Goal: Task Accomplishment & Management: Manage account settings

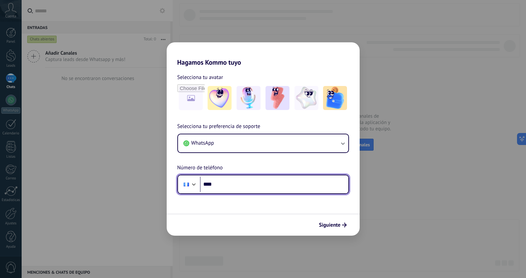
click at [228, 185] on input "****" at bounding box center [274, 183] width 148 height 15
type input "**********"
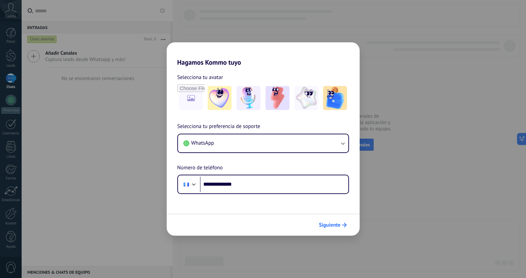
click at [325, 224] on span "Siguiente" at bounding box center [330, 224] width 22 height 5
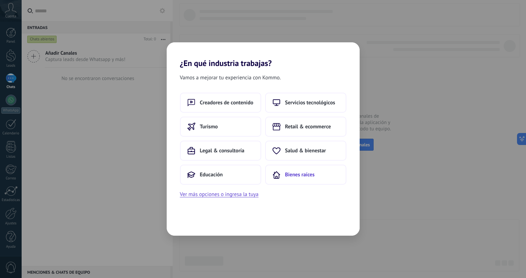
click at [291, 176] on span "Bienes raíces" at bounding box center [300, 174] width 30 height 7
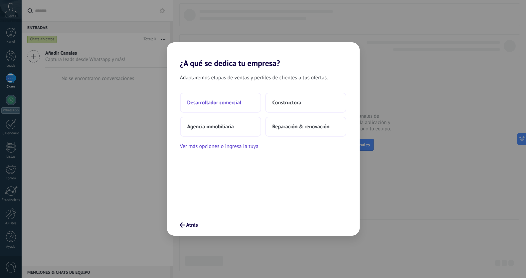
click at [255, 105] on button "Desarrollador comercial" at bounding box center [220, 103] width 81 height 20
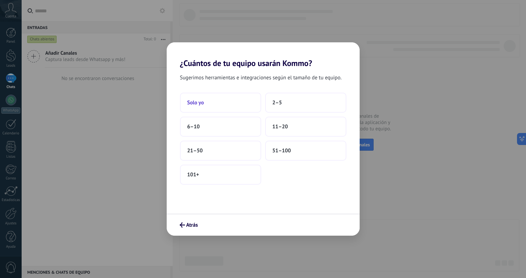
click at [244, 107] on button "Solo yo" at bounding box center [220, 103] width 81 height 20
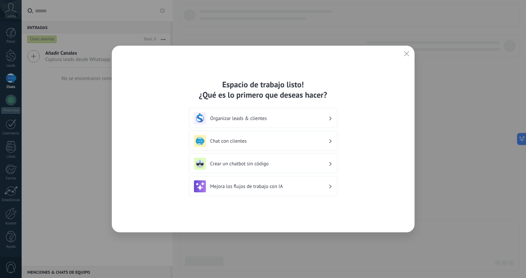
click at [409, 54] on icon "button" at bounding box center [406, 53] width 5 height 5
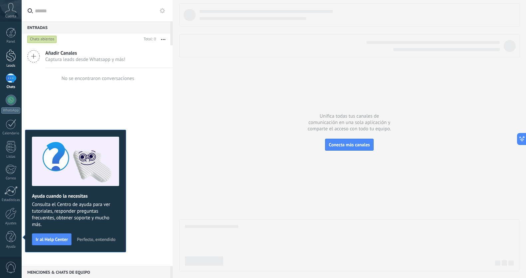
click at [7, 56] on div at bounding box center [11, 55] width 10 height 12
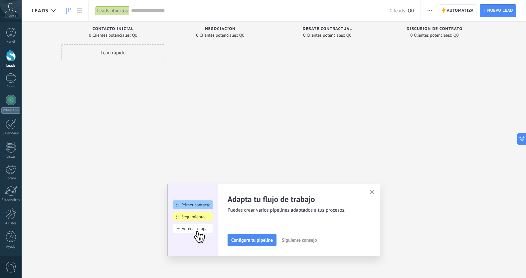
click at [254, 242] on span "Configura tu pipeline" at bounding box center [252, 239] width 42 height 5
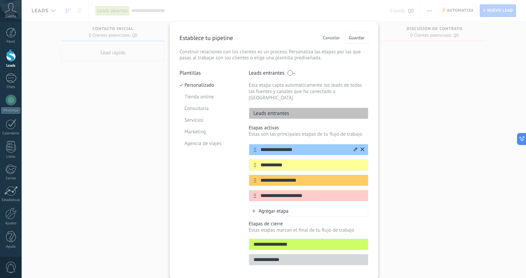
click at [303, 146] on input "**********" at bounding box center [304, 149] width 97 height 7
drag, startPoint x: 303, startPoint y: 143, endPoint x: 246, endPoint y: 139, distance: 57.8
click at [246, 139] on div "**********" at bounding box center [274, 169] width 189 height 199
type input "**********"
click at [289, 161] on input "**********" at bounding box center [304, 164] width 97 height 7
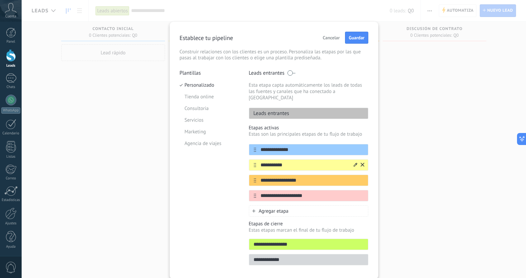
scroll to position [0, 0]
drag, startPoint x: 292, startPoint y: 158, endPoint x: 258, endPoint y: 158, distance: 34.0
click at [258, 161] on input "**********" at bounding box center [304, 164] width 97 height 7
type input "**********"
click at [300, 176] on input "**********" at bounding box center [304, 179] width 97 height 7
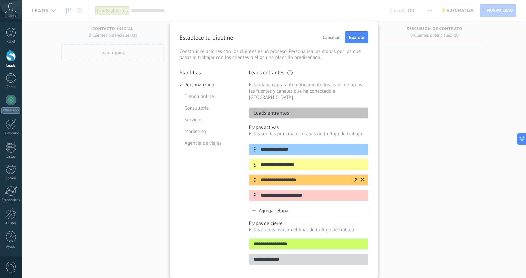
drag, startPoint x: 304, startPoint y: 173, endPoint x: 254, endPoint y: 175, distance: 50.3
click at [254, 175] on div "**********" at bounding box center [309, 179] width 120 height 11
type input "**********"
drag, startPoint x: 307, startPoint y: 190, endPoint x: 259, endPoint y: 192, distance: 48.0
click at [260, 192] on input "**********" at bounding box center [304, 195] width 97 height 7
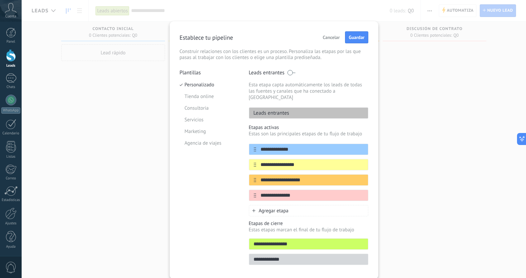
type input "**********"
click at [269, 207] on span "Agregar etapa" at bounding box center [274, 210] width 30 height 6
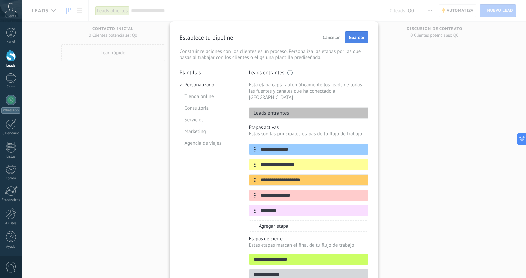
type input "********"
click at [349, 38] on span "Guardar" at bounding box center [357, 37] width 16 height 5
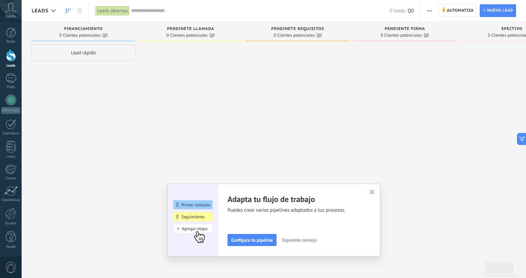
click at [269, 238] on span "Configura tu pipeline" at bounding box center [252, 239] width 42 height 5
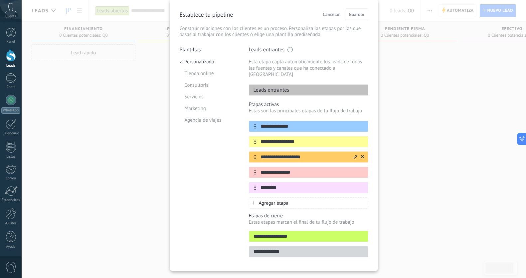
scroll to position [32, 0]
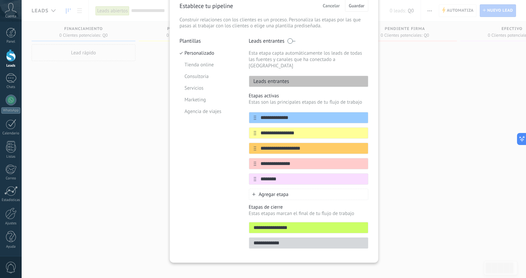
click at [268, 191] on span "Agregar etapa" at bounding box center [274, 194] width 30 height 6
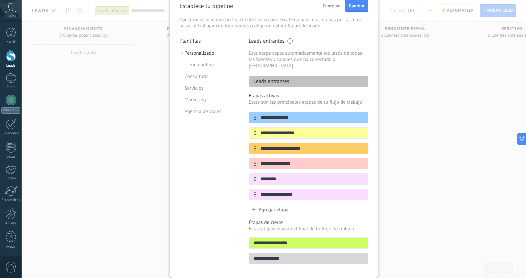
type input "**********"
click at [269, 206] on span "Agregar etapa" at bounding box center [274, 209] width 30 height 6
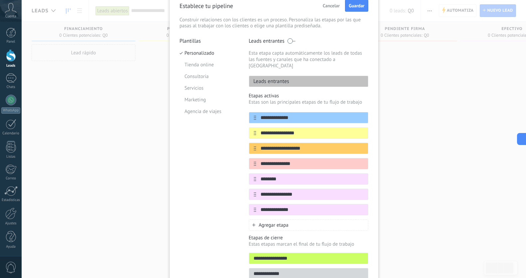
type input "**********"
click at [266, 222] on span "Agregar etapa" at bounding box center [274, 225] width 30 height 6
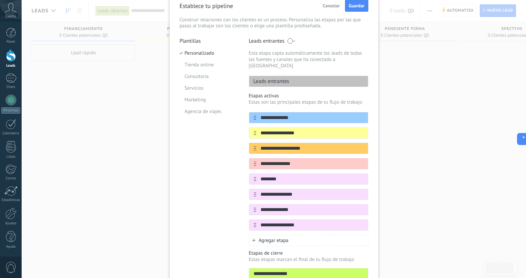
type input "**********"
click at [267, 237] on span "Agregar etapa" at bounding box center [274, 240] width 30 height 6
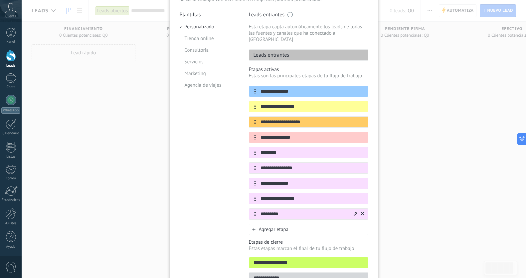
scroll to position [62, 0]
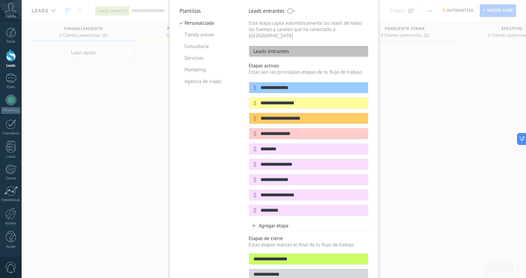
type input "*********"
click at [277, 222] on span "Agregar etapa" at bounding box center [274, 225] width 30 height 6
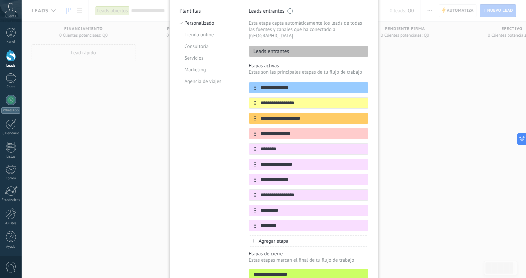
type input "********"
click at [273, 238] on span "Agregar etapa" at bounding box center [274, 241] width 30 height 6
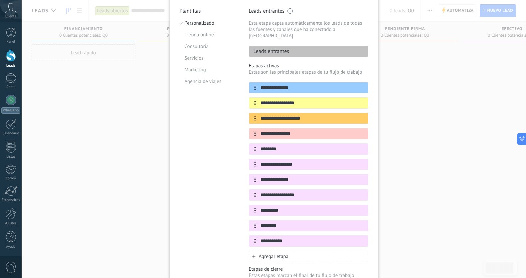
type input "**********"
click at [272, 253] on span "Agregar etapa" at bounding box center [274, 256] width 30 height 6
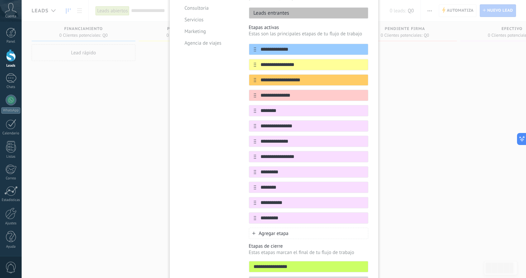
type input "*********"
click at [297, 227] on div "Agregar etapa" at bounding box center [309, 232] width 120 height 11
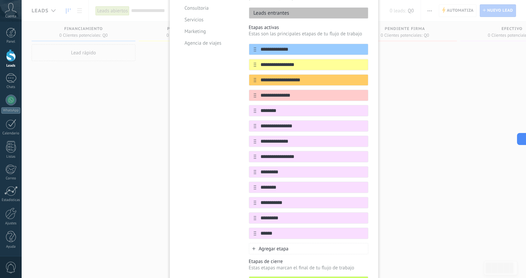
type input "******"
click at [293, 243] on div "Agregar etapa" at bounding box center [309, 248] width 120 height 11
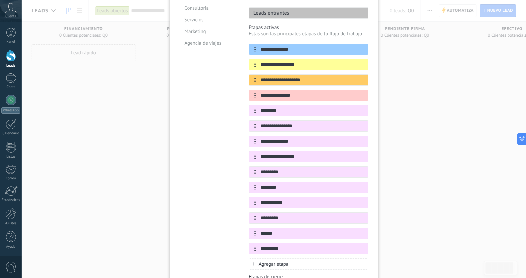
type input "*********"
click at [295, 258] on div "Agregar etapa" at bounding box center [309, 263] width 120 height 11
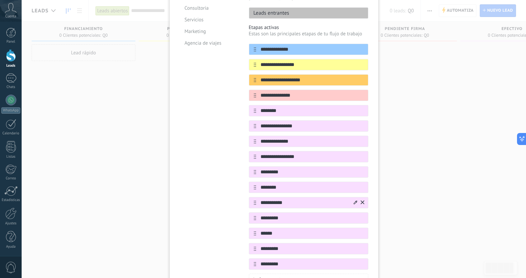
scroll to position [141, 0]
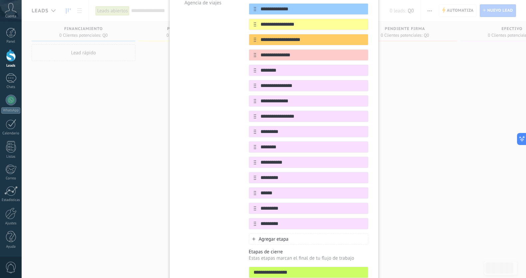
type input "*********"
click at [282, 236] on span "Agregar etapa" at bounding box center [274, 239] width 30 height 6
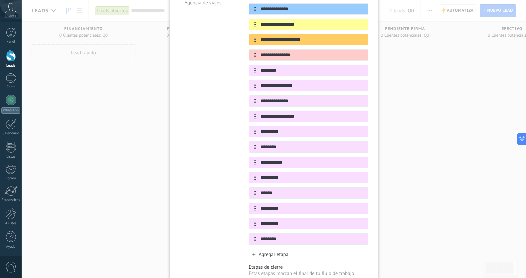
type input "********"
click at [269, 251] on span "Agregar etapa" at bounding box center [274, 254] width 30 height 6
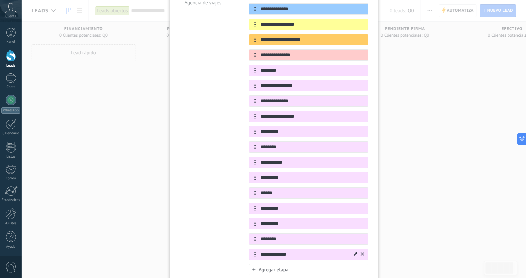
type input "**********"
click at [361, 252] on icon at bounding box center [363, 254] width 4 height 4
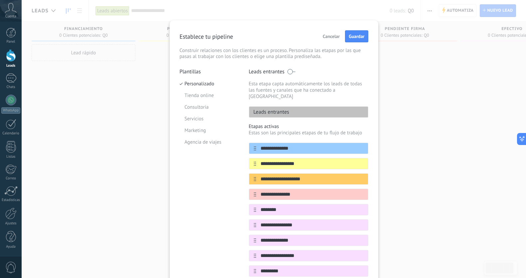
scroll to position [0, 0]
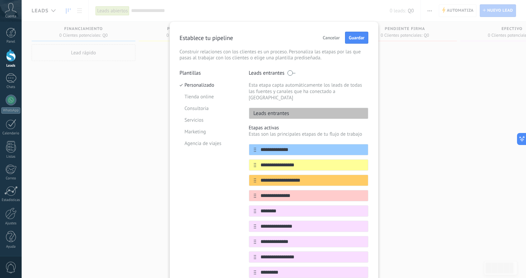
click at [351, 38] on span "Guardar" at bounding box center [357, 37] width 16 height 5
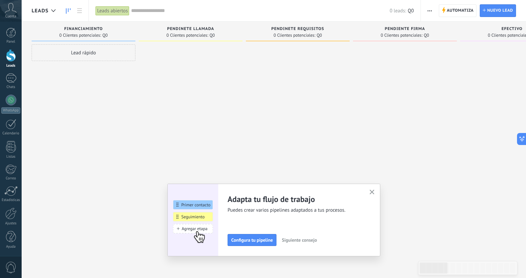
click at [373, 193] on use "button" at bounding box center [372, 191] width 5 height 5
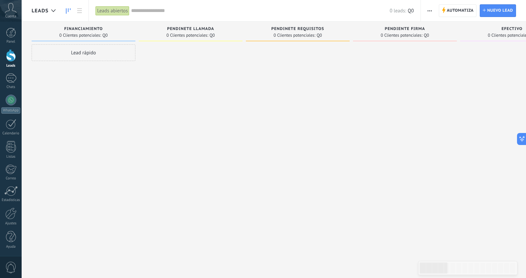
click at [428, 10] on icon "button" at bounding box center [430, 10] width 4 height 1
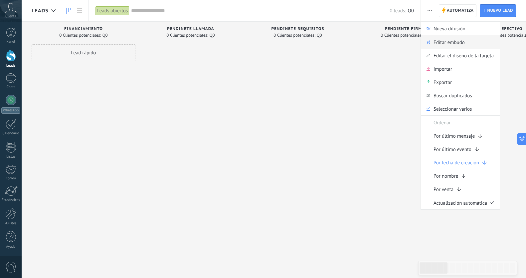
click at [439, 46] on span "Editar embudo" at bounding box center [449, 41] width 31 height 13
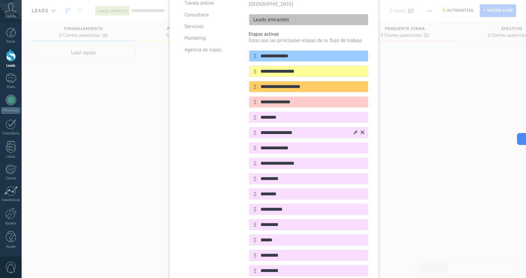
scroll to position [116, 0]
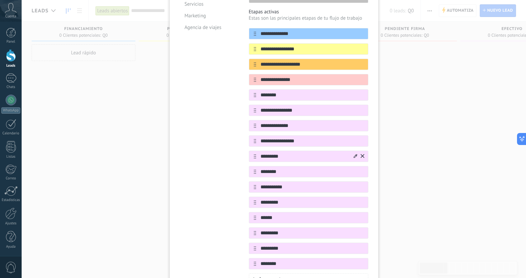
click at [355, 154] on icon at bounding box center [356, 156] width 4 height 4
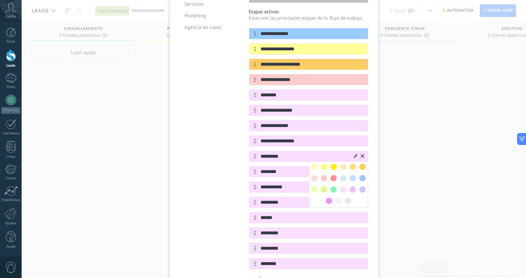
click at [322, 163] on span at bounding box center [324, 166] width 6 height 6
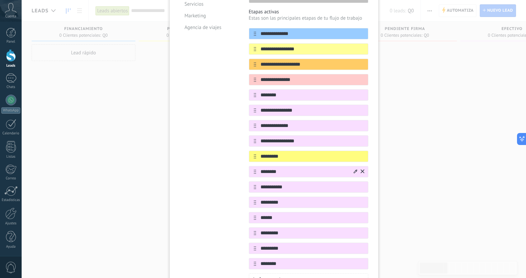
click at [356, 169] on icon at bounding box center [356, 171] width 4 height 4
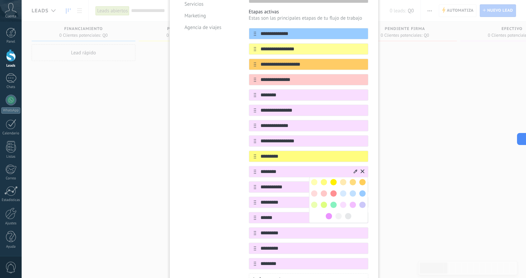
click at [334, 201] on span at bounding box center [334, 204] width 6 height 6
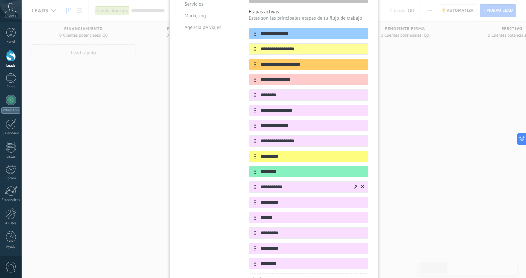
click at [355, 184] on icon at bounding box center [356, 186] width 4 height 4
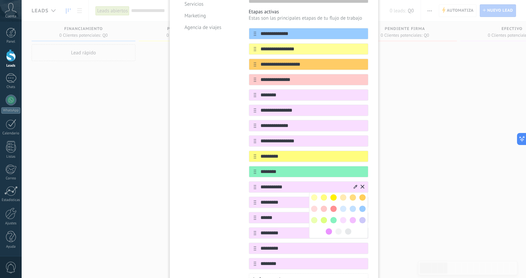
click at [361, 205] on span at bounding box center [363, 208] width 6 height 6
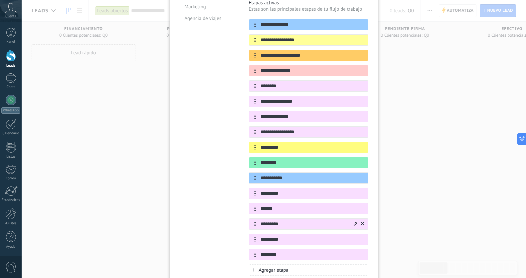
scroll to position [130, 0]
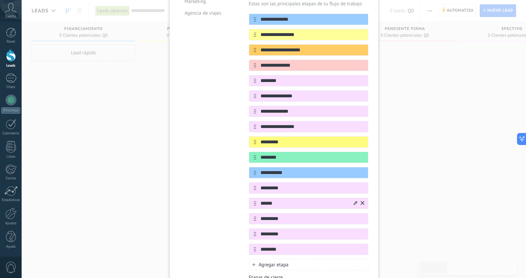
click at [355, 201] on icon at bounding box center [356, 203] width 4 height 4
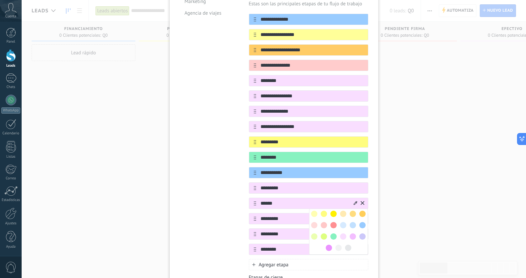
click at [331, 222] on span at bounding box center [334, 225] width 6 height 6
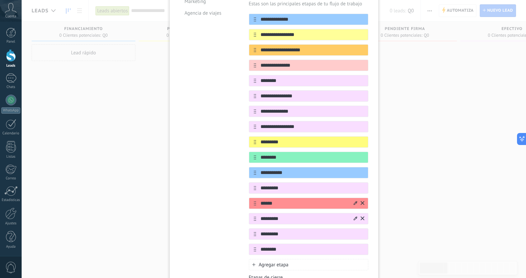
click at [355, 216] on icon at bounding box center [356, 218] width 4 height 4
click at [334, 237] on span at bounding box center [334, 240] width 6 height 6
click at [355, 231] on icon at bounding box center [356, 233] width 4 height 4
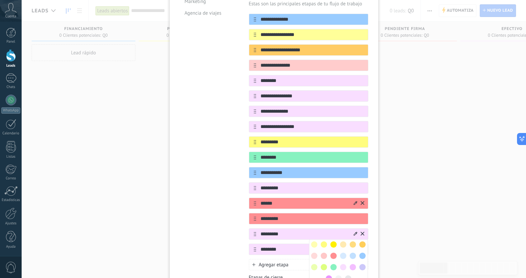
click at [332, 252] on span at bounding box center [334, 255] width 6 height 6
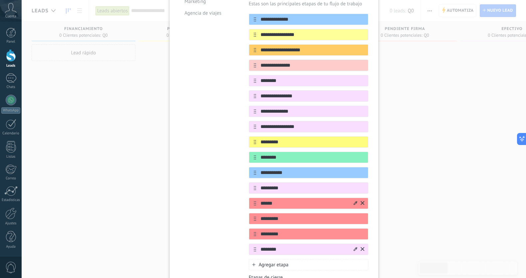
click at [354, 247] on icon at bounding box center [356, 249] width 4 height 4
drag, startPoint x: 331, startPoint y: 264, endPoint x: 325, endPoint y: 263, distance: 6.0
click at [331, 268] on span at bounding box center [334, 271] width 6 height 6
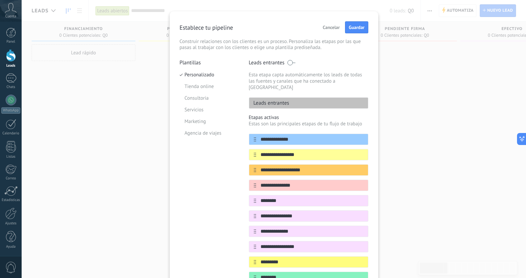
scroll to position [16, 0]
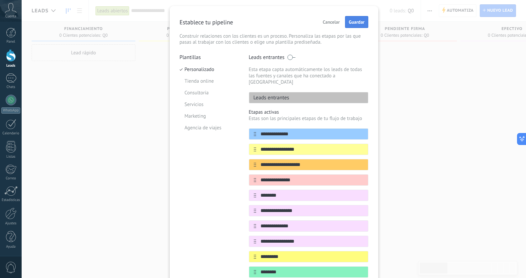
click at [360, 20] on span "Guardar" at bounding box center [357, 22] width 16 height 5
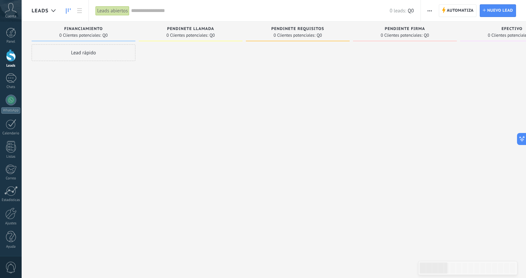
click at [431, 11] on icon "button" at bounding box center [430, 10] width 4 height 1
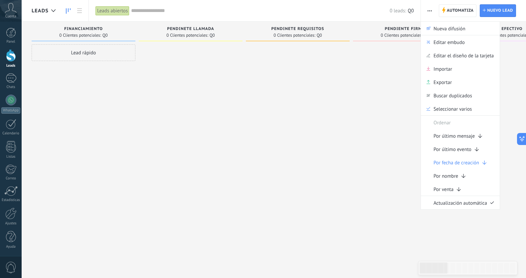
click at [392, 82] on div at bounding box center [405, 139] width 104 height 191
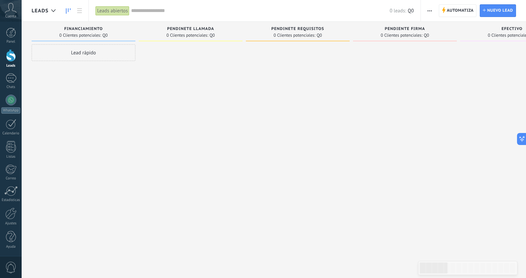
click at [430, 12] on span "button" at bounding box center [430, 10] width 4 height 13
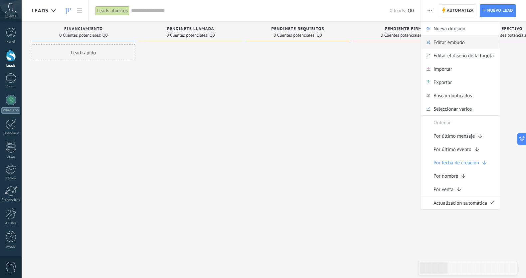
click at [455, 44] on span "Editar embudo" at bounding box center [449, 41] width 31 height 13
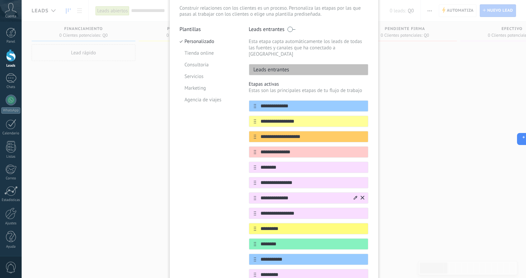
scroll to position [46, 0]
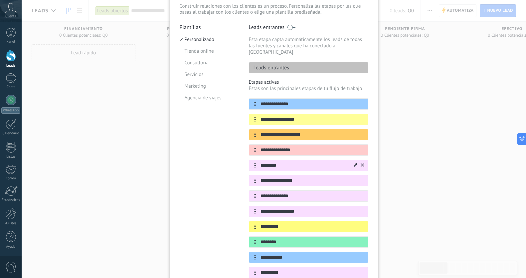
click at [355, 163] on icon at bounding box center [356, 165] width 4 height 4
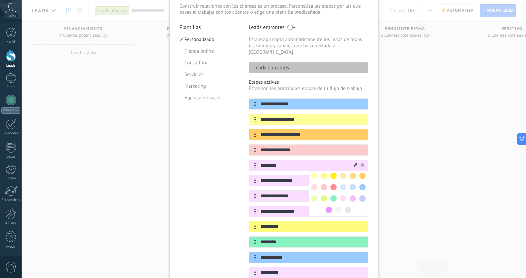
click at [313, 172] on span at bounding box center [314, 175] width 6 height 6
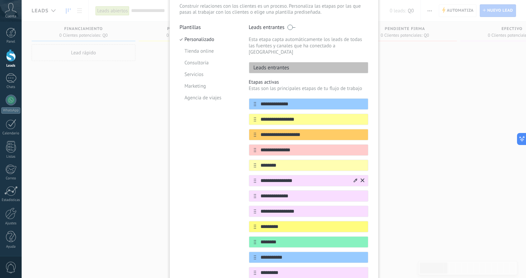
click at [353, 175] on div at bounding box center [359, 180] width 12 height 11
click at [354, 178] on icon at bounding box center [356, 180] width 4 height 4
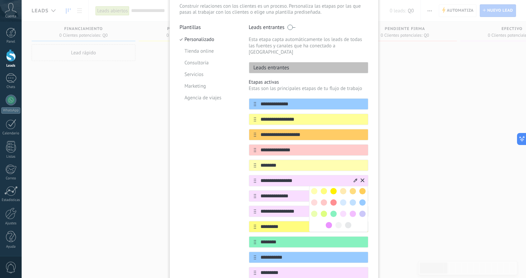
click at [344, 199] on span at bounding box center [343, 202] width 6 height 6
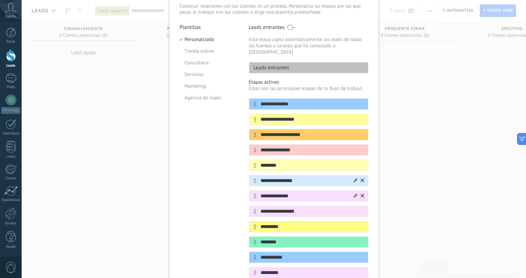
click at [354, 193] on icon at bounding box center [356, 195] width 4 height 4
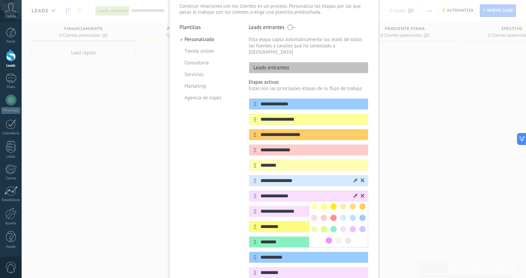
click at [361, 214] on span at bounding box center [363, 217] width 6 height 6
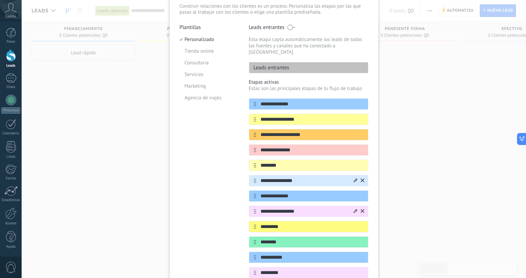
click at [355, 209] on icon at bounding box center [356, 211] width 4 height 4
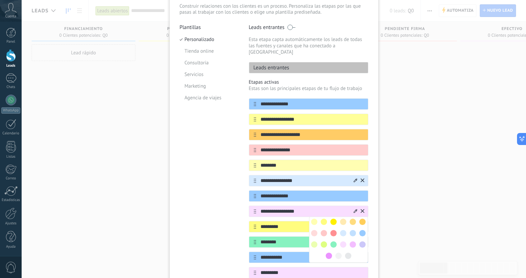
click at [360, 241] on span at bounding box center [363, 244] width 6 height 6
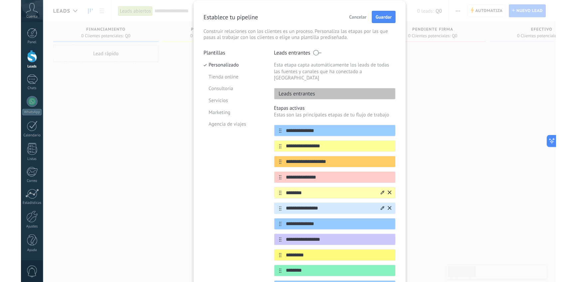
scroll to position [0, 0]
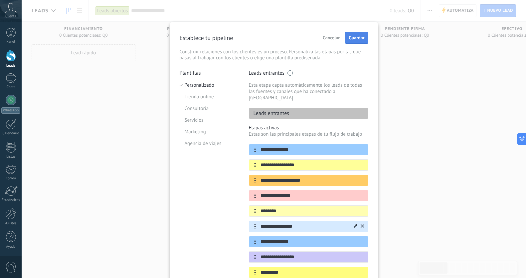
click at [360, 41] on button "Guardar" at bounding box center [356, 38] width 23 height 12
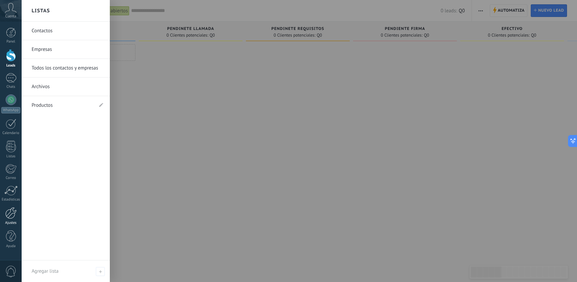
click at [9, 216] on div at bounding box center [10, 213] width 11 height 12
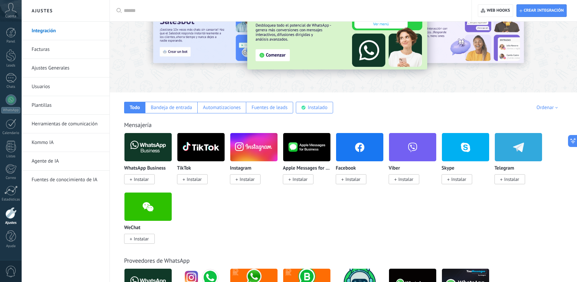
scroll to position [86, 0]
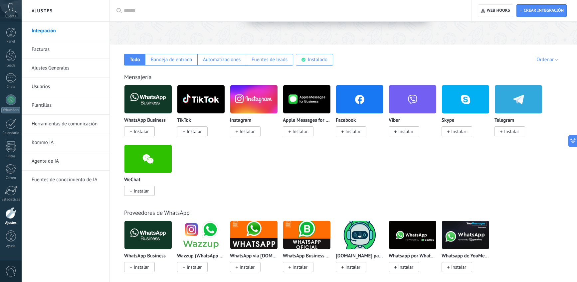
click at [74, 126] on link "Herramientas de comunicación" at bounding box center [67, 124] width 71 height 19
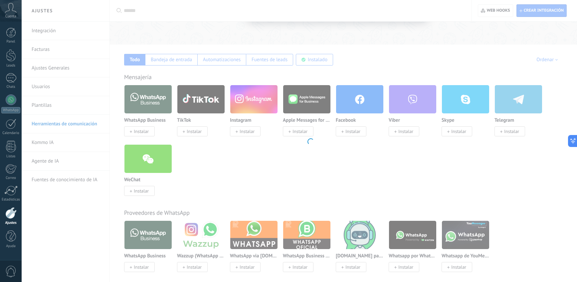
click at [74, 126] on body ".abccls-1,.abccls-2{fill-rule:evenodd}.abccls-2{fill:#fff} .abfcls-1{fill:none}…" at bounding box center [288, 55] width 577 height 282
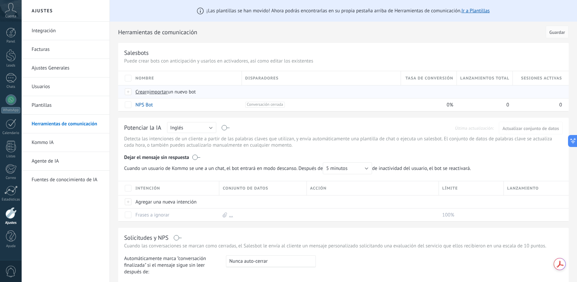
click at [162, 94] on span "importar" at bounding box center [158, 92] width 19 height 6
click at [0, 0] on input "importar un nuevo bot" at bounding box center [0, 0] width 0 height 0
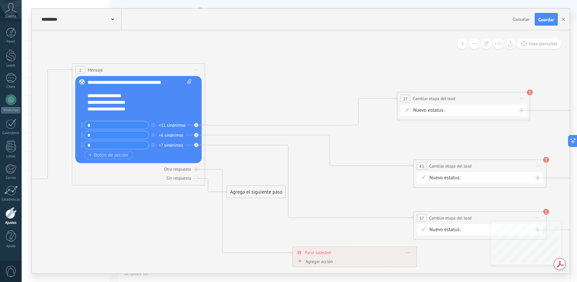
click at [0, 0] on div "FINANCIAMIENTO PENDINETE LLAMADA PENDINETE REQUISITOS PENDIENTE FIRMA EFECTIVO …" at bounding box center [0, 0] width 0 height 0
click at [0, 0] on label "FINANCIAMIENTO" at bounding box center [0, 0] width 0 height 0
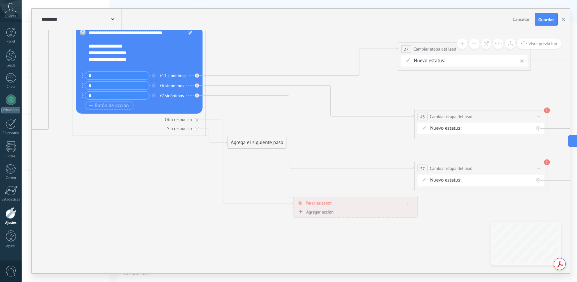
click at [0, 0] on div "FINANCIAMIENTO PENDINETE LLAMADA PENDINETE REQUISITOS PENDIENTE FIRMA EFECTIVO …" at bounding box center [0, 0] width 0 height 0
click at [0, 0] on label "TARJETA CREDITO" at bounding box center [0, 0] width 0 height 0
click at [0, 0] on div "FINANCIAMIENTO PENDINETE LLAMADA PENDINETE REQUISITOS PENDIENTE FIRMA EFECTIVO …" at bounding box center [0, 0] width 0 height 0
click at [0, 0] on label "EFECTIVO" at bounding box center [0, 0] width 0 height 0
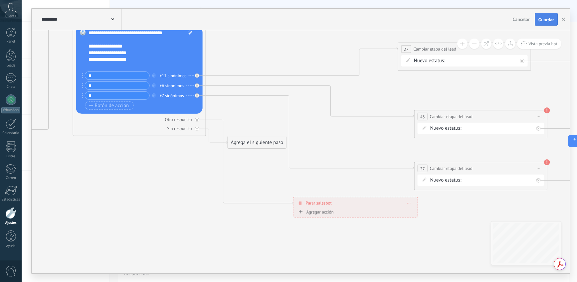
click at [526, 24] on button "Guardar" at bounding box center [546, 19] width 23 height 13
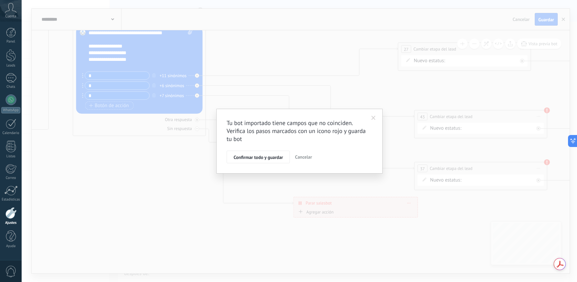
click at [280, 156] on span "Confirmar todo y guardar" at bounding box center [258, 157] width 49 height 5
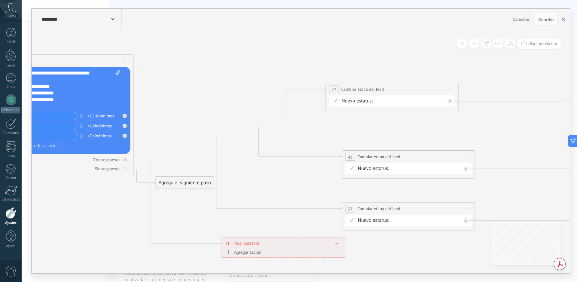
click at [526, 21] on button "button" at bounding box center [564, 19] width 10 height 13
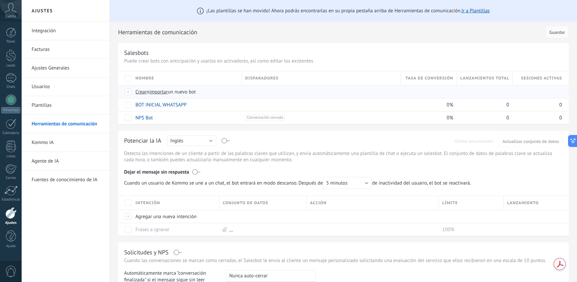
click at [161, 92] on span "importar" at bounding box center [158, 92] width 19 height 6
click at [0, 0] on input "importar un nuevo bot" at bounding box center [0, 0] width 0 height 0
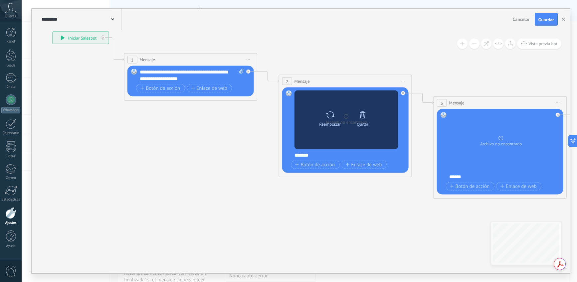
click at [334, 116] on icon at bounding box center [330, 114] width 10 height 9
click input "Subir" at bounding box center [0, 0] width 0 height 0
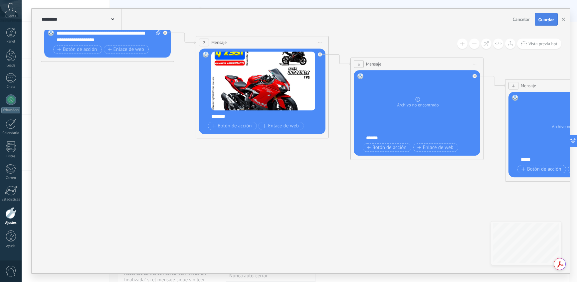
click at [526, 20] on span "Guardar" at bounding box center [547, 19] width 16 height 5
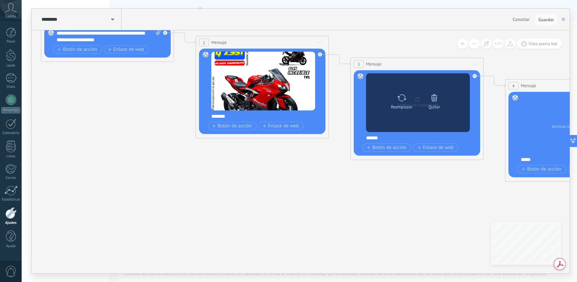
click at [403, 99] on icon at bounding box center [402, 97] width 10 height 9
click input "Subir" at bounding box center [0, 0] width 0 height 0
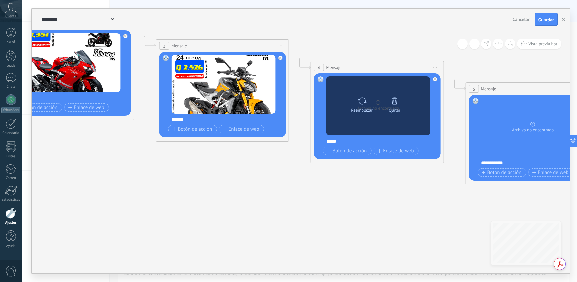
click at [365, 104] on icon at bounding box center [362, 101] width 10 height 9
click input "Subir" at bounding box center [0, 0] width 0 height 0
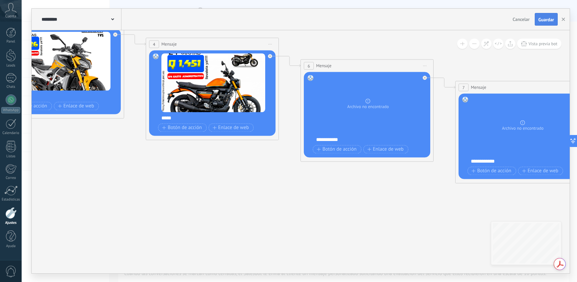
click at [526, 22] on button "Guardar" at bounding box center [546, 19] width 23 height 13
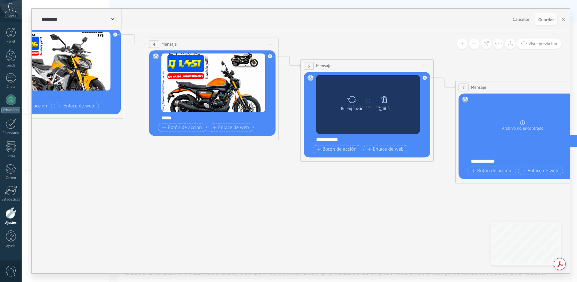
click at [355, 102] on icon at bounding box center [352, 99] width 9 height 7
click input "Subir" at bounding box center [0, 0] width 0 height 0
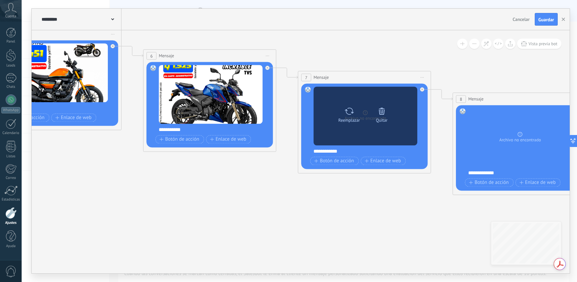
click at [349, 117] on div at bounding box center [350, 111] width 10 height 13
click input "Subir" at bounding box center [0, 0] width 0 height 0
click at [350, 113] on icon at bounding box center [350, 111] width 10 height 9
click input "Subir" at bounding box center [0, 0] width 0 height 0
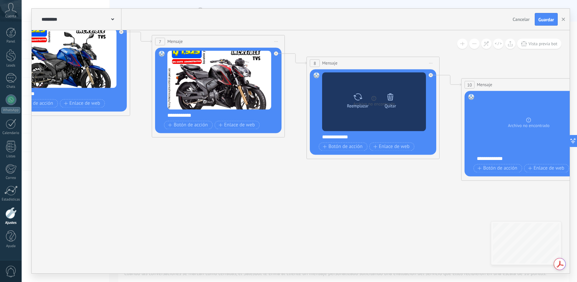
click at [358, 99] on icon at bounding box center [358, 96] width 10 height 9
click input "Subir" at bounding box center [0, 0] width 0 height 0
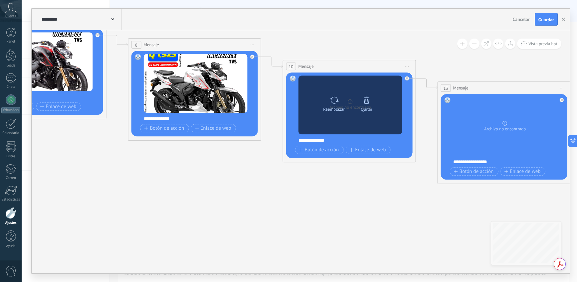
click at [335, 100] on icon at bounding box center [334, 100] width 10 height 9
click input "Subir" at bounding box center [0, 0] width 0 height 0
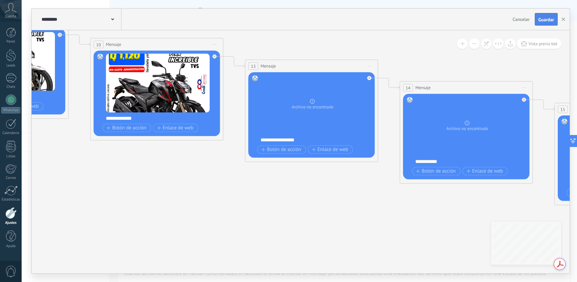
click at [526, 19] on span "Guardar" at bounding box center [547, 19] width 16 height 5
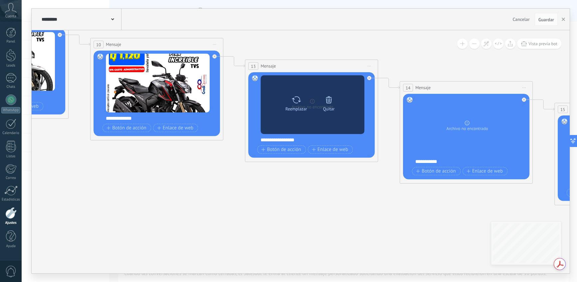
click at [298, 103] on icon at bounding box center [297, 99] width 10 height 9
click input "Subir" at bounding box center [0, 0] width 0 height 0
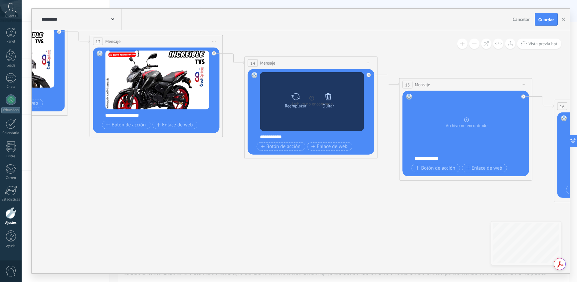
click at [294, 97] on icon at bounding box center [296, 96] width 10 height 9
click input "Subir" at bounding box center [0, 0] width 0 height 0
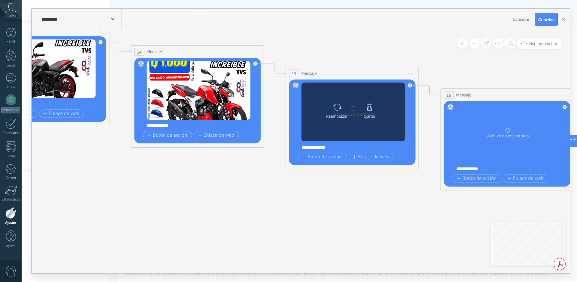
click at [336, 108] on icon at bounding box center [337, 107] width 10 height 9
click input "Subir" at bounding box center [0, 0] width 0 height 0
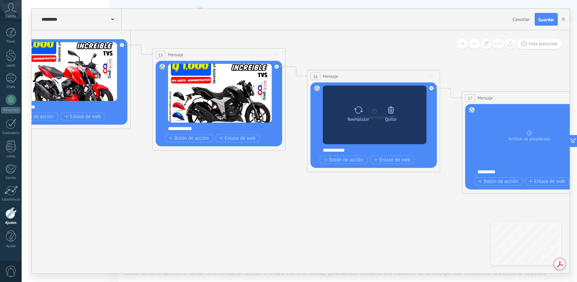
click at [359, 111] on icon at bounding box center [359, 109] width 10 height 9
click input "Subir" at bounding box center [0, 0] width 0 height 0
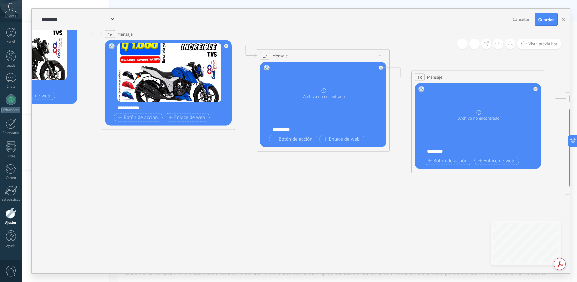
click at [526, 21] on span "Guardar" at bounding box center [547, 19] width 16 height 5
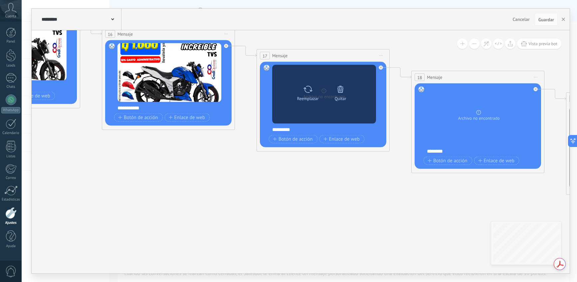
click at [310, 94] on icon at bounding box center [308, 89] width 10 height 9
click input "Subir" at bounding box center [0, 0] width 0 height 0
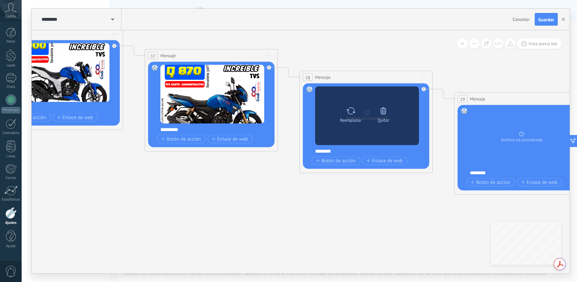
click at [349, 111] on icon at bounding box center [351, 111] width 9 height 7
click input "Subir" at bounding box center [0, 0] width 0 height 0
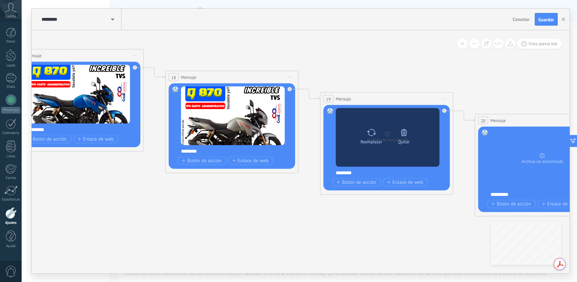
click at [374, 135] on icon at bounding box center [372, 132] width 10 height 9
click input "Subir" at bounding box center [0, 0] width 0 height 0
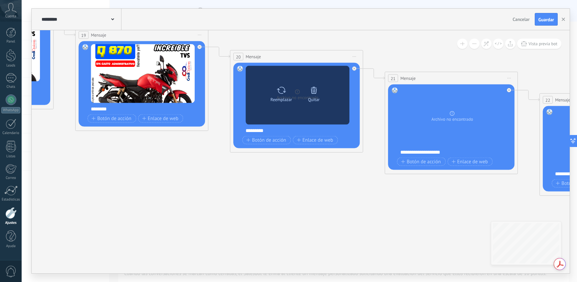
click at [283, 91] on icon at bounding box center [282, 90] width 10 height 9
click input "Subir" at bounding box center [0, 0] width 0 height 0
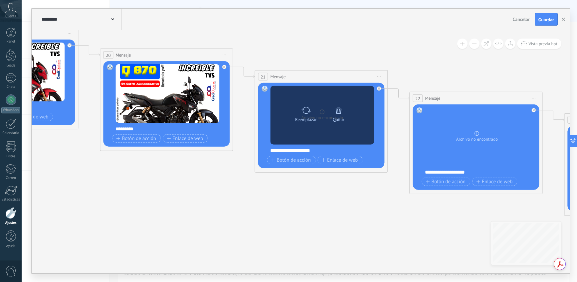
click at [309, 112] on icon at bounding box center [306, 110] width 9 height 7
click input "Subir" at bounding box center [0, 0] width 0 height 0
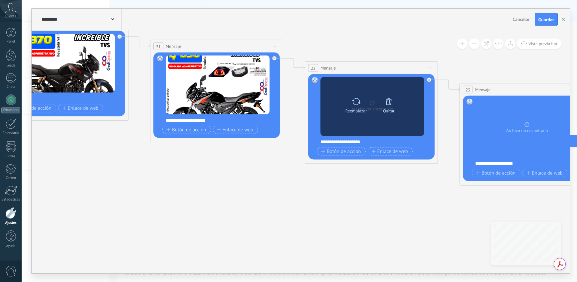
click at [356, 100] on icon at bounding box center [357, 101] width 10 height 9
click input "Subir" at bounding box center [0, 0] width 0 height 0
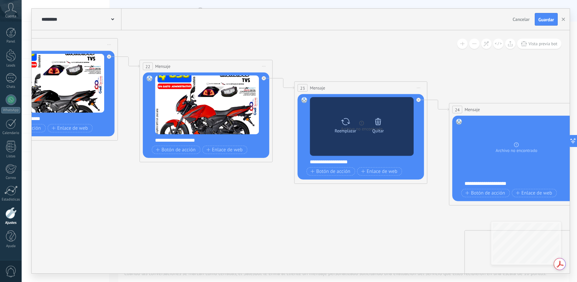
click at [344, 123] on icon at bounding box center [346, 121] width 10 height 9
click input "Subir" at bounding box center [0, 0] width 0 height 0
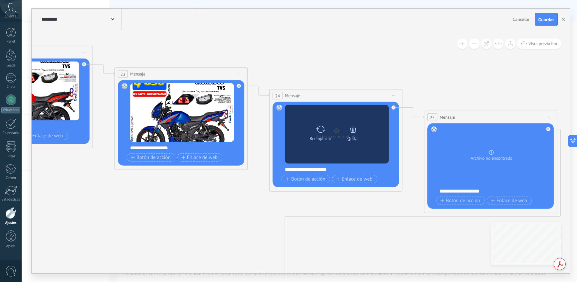
click at [321, 128] on icon at bounding box center [321, 129] width 10 height 9
click input "Subir" at bounding box center [0, 0] width 0 height 0
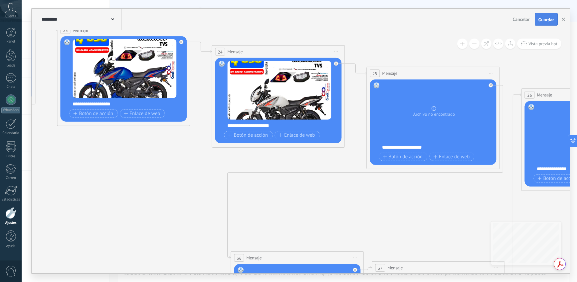
click at [526, 20] on span "Guardar" at bounding box center [547, 19] width 16 height 5
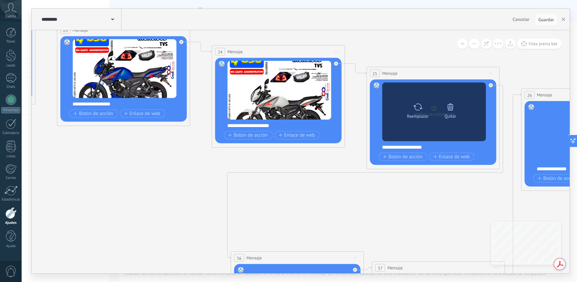
click at [419, 108] on icon at bounding box center [418, 106] width 10 height 9
click input "Subir" at bounding box center [0, 0] width 0 height 0
click at [419, 111] on icon at bounding box center [418, 106] width 10 height 9
click input "Subir" at bounding box center [0, 0] width 0 height 0
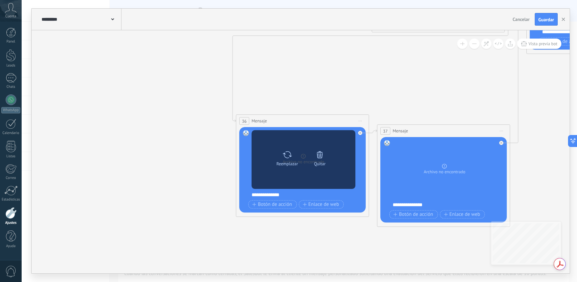
click at [286, 156] on icon at bounding box center [288, 154] width 10 height 9
click input "Subir" at bounding box center [0, 0] width 0 height 0
click at [289, 156] on icon at bounding box center [288, 154] width 10 height 9
click input "Subir" at bounding box center [0, 0] width 0 height 0
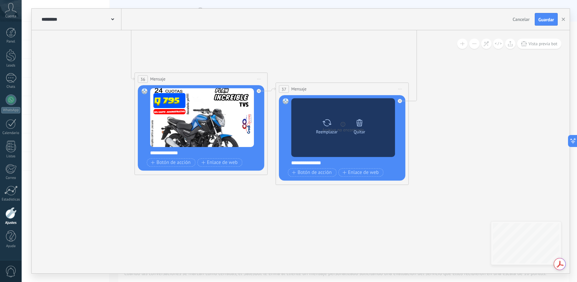
click at [327, 125] on icon at bounding box center [327, 122] width 10 height 9
click input "Subir" at bounding box center [0, 0] width 0 height 0
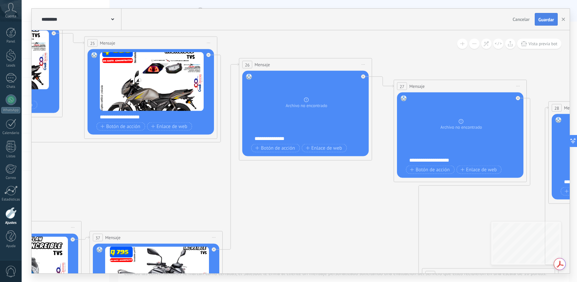
click at [526, 20] on span "Guardar" at bounding box center [547, 19] width 16 height 5
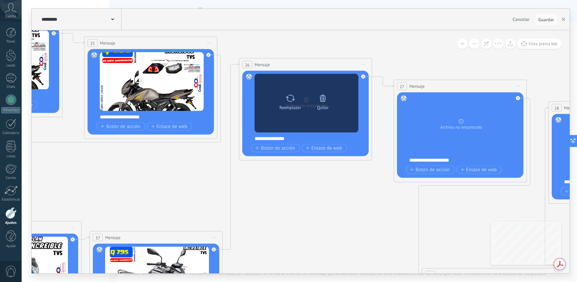
click at [293, 98] on icon at bounding box center [291, 98] width 10 height 9
click input "Subir" at bounding box center [0, 0] width 0 height 0
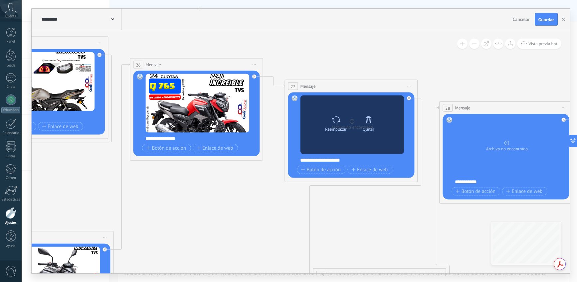
click at [339, 123] on icon at bounding box center [336, 119] width 10 height 9
click input "Subir" at bounding box center [0, 0] width 0 height 0
click at [335, 122] on icon at bounding box center [336, 119] width 10 height 9
click input "Subir" at bounding box center [0, 0] width 0 height 0
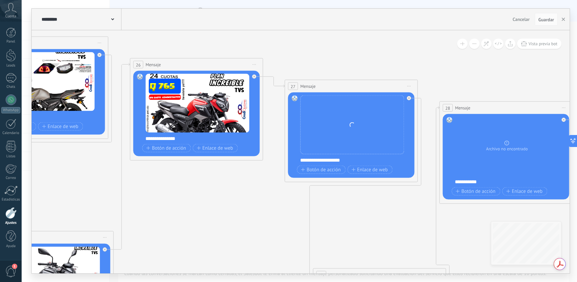
click at [355, 159] on div "**********" at bounding box center [355, 160] width 111 height 7
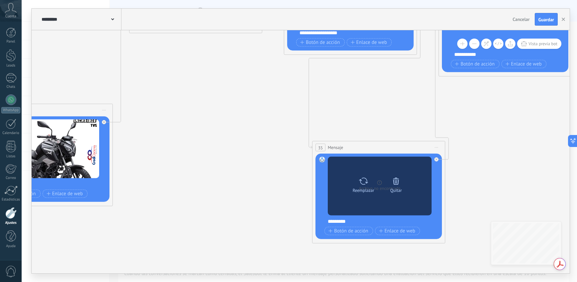
click at [363, 185] on icon at bounding box center [364, 180] width 10 height 9
click input "Subir" at bounding box center [0, 0] width 0 height 0
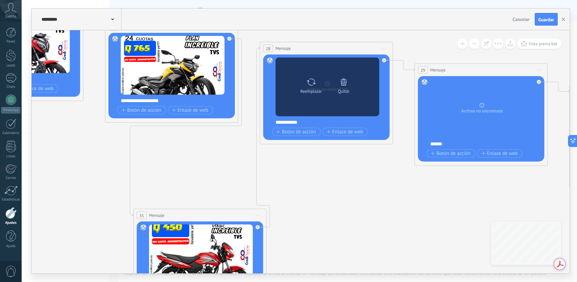
click at [313, 84] on icon at bounding box center [311, 81] width 10 height 9
click input "Subir" at bounding box center [0, 0] width 0 height 0
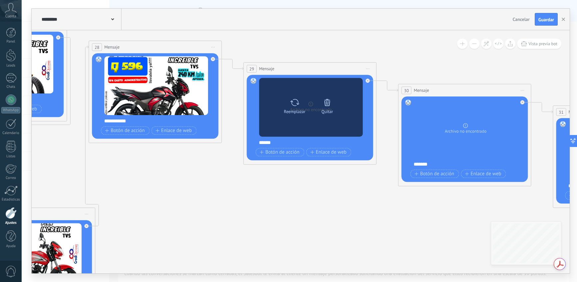
click at [298, 104] on icon at bounding box center [294, 102] width 9 height 7
click input "Subir" at bounding box center [0, 0] width 0 height 0
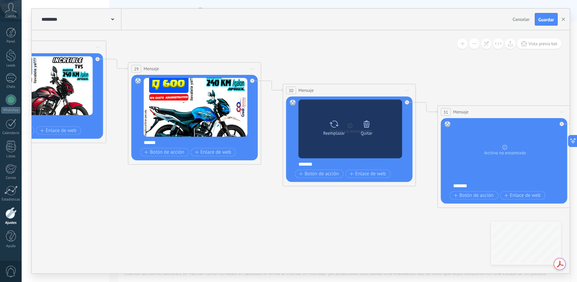
click at [332, 123] on icon at bounding box center [334, 124] width 10 height 9
click input "Subir" at bounding box center [0, 0] width 0 height 0
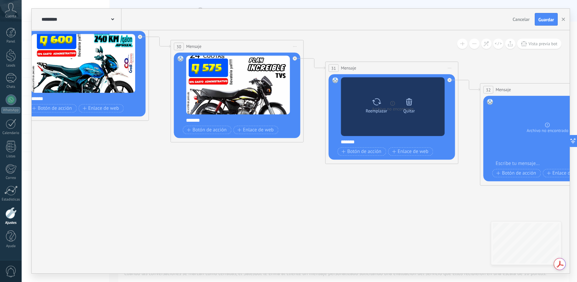
click at [380, 106] on icon at bounding box center [377, 101] width 10 height 9
click input "Subir" at bounding box center [0, 0] width 0 height 0
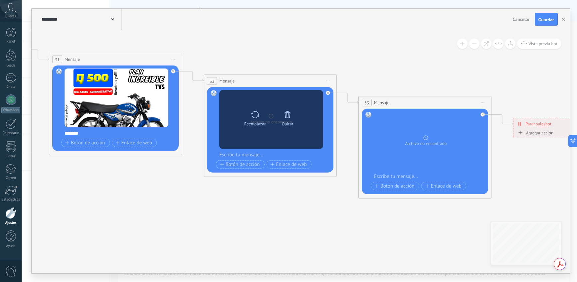
click at [258, 117] on icon at bounding box center [255, 114] width 10 height 9
click input "Subir" at bounding box center [0, 0] width 0 height 0
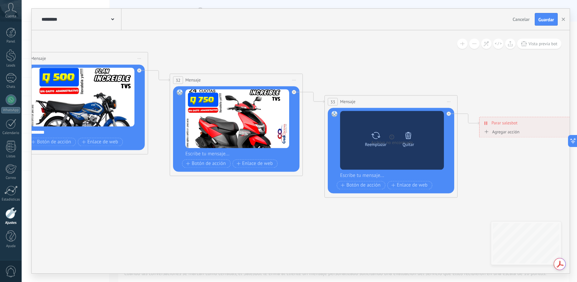
click at [377, 138] on icon at bounding box center [376, 135] width 9 height 7
click input "Subir" at bounding box center [0, 0] width 0 height 0
click at [378, 139] on icon at bounding box center [376, 135] width 10 height 9
click input "Subir" at bounding box center [0, 0] width 0 height 0
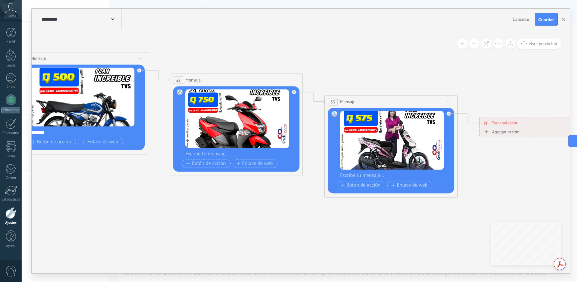
click at [526, 20] on span "Guardar" at bounding box center [547, 19] width 16 height 5
click at [526, 20] on div "Guardar" at bounding box center [547, 19] width 16 height 5
click at [526, 18] on span "Guardar" at bounding box center [547, 19] width 16 height 5
drag, startPoint x: 565, startPoint y: 19, endPoint x: 562, endPoint y: 21, distance: 3.6
click at [526, 19] on icon "button" at bounding box center [563, 19] width 3 height 3
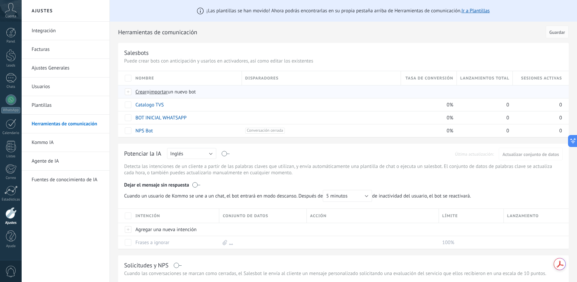
click at [143, 91] on span "Crear" at bounding box center [141, 92] width 11 height 6
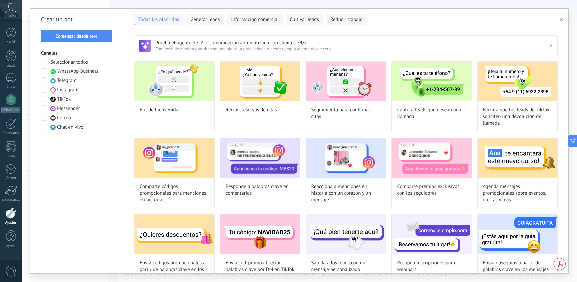
click at [526, 19] on icon "button" at bounding box center [561, 19] width 3 height 3
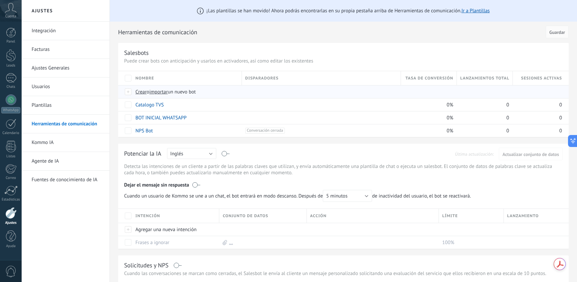
click at [157, 91] on span "importar" at bounding box center [158, 92] width 19 height 6
click at [0, 0] on input "importar un nuevo bot" at bounding box center [0, 0] width 0 height 0
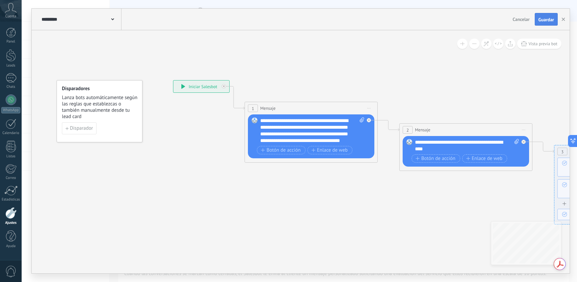
click at [526, 22] on span "Guardar" at bounding box center [547, 19] width 16 height 5
click at [526, 21] on button "button" at bounding box center [564, 19] width 10 height 13
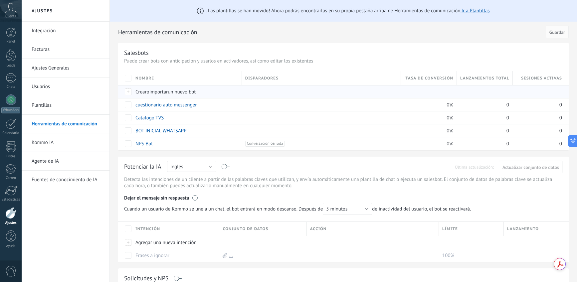
click at [166, 93] on span "importar" at bounding box center [158, 92] width 19 height 6
click at [0, 0] on input "importar un nuevo bot" at bounding box center [0, 0] width 0 height 0
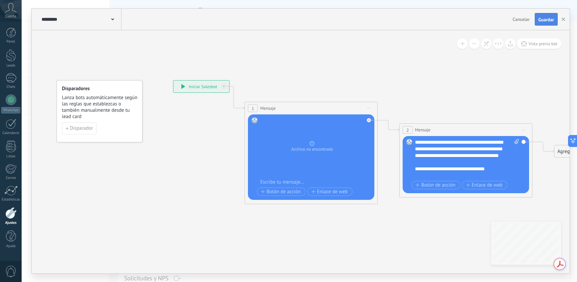
click at [526, 20] on span "Guardar" at bounding box center [547, 19] width 16 height 5
click at [526, 20] on icon "button" at bounding box center [563, 19] width 3 height 3
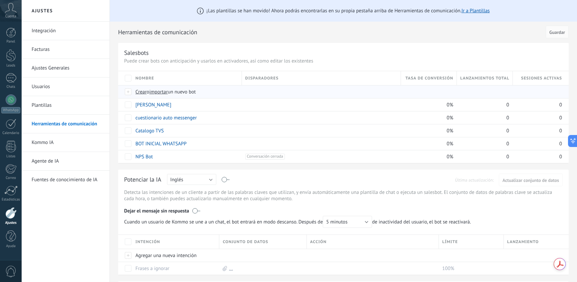
click at [167, 93] on span "importar" at bounding box center [158, 92] width 19 height 6
click at [0, 0] on input "importar un nuevo bot" at bounding box center [0, 0] width 0 height 0
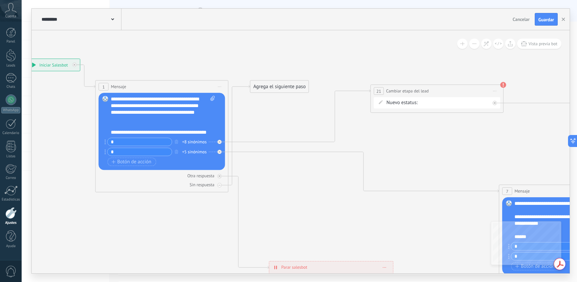
click at [0, 0] on div "FINANCIAMIENTO PENDINETE LLAMADA PENDINETE REQUISITOS PENDIENTE FIRMA EFECTIVO …" at bounding box center [0, 0] width 0 height 0
click at [0, 0] on label "FINANCIAMIENTO" at bounding box center [0, 0] width 0 height 0
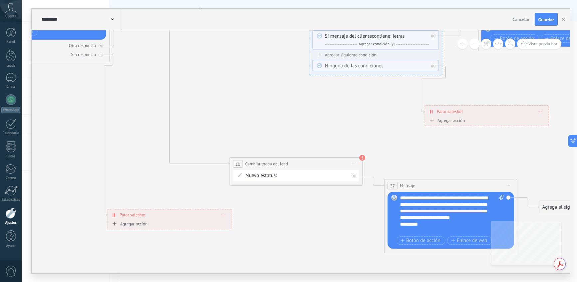
click at [0, 0] on div "FINANCIAMIENTO PENDINETE LLAMADA PENDINETE REQUISITOS PENDIENTE FIRMA EFECTIVO …" at bounding box center [0, 0] width 0 height 0
click at [0, 0] on label "DESISTIO" at bounding box center [0, 0] width 0 height 0
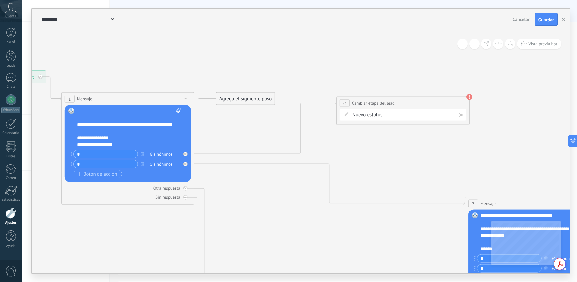
scroll to position [33, 0]
click at [0, 0] on div "FINANCIAMIENTO PENDINETE LLAMADA PENDINETE REQUISITOS PENDIENTE FIRMA EFECTIVO …" at bounding box center [0, 0] width 0 height 0
click at [0, 0] on label "PENDINETE LLAMADA" at bounding box center [0, 0] width 0 height 0
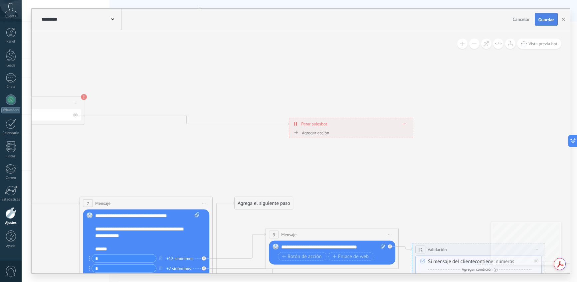
click at [526, 21] on span "Guardar" at bounding box center [547, 19] width 16 height 5
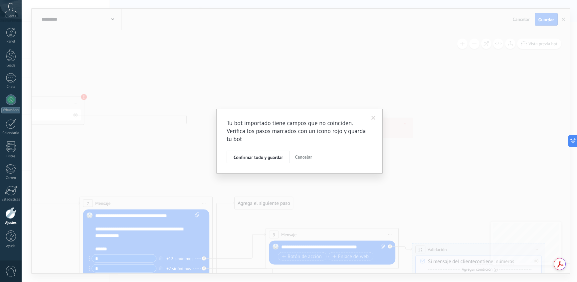
click at [271, 155] on span "Confirmar todo y guardar" at bounding box center [258, 157] width 49 height 5
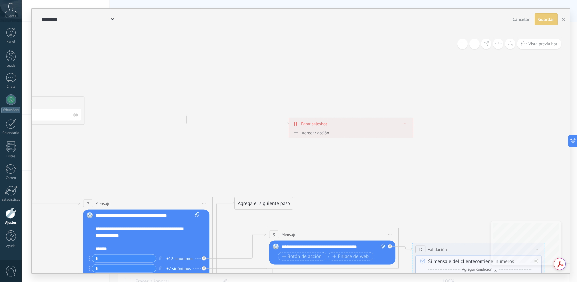
click at [526, 20] on button "Guardar Guardar" at bounding box center [546, 19] width 23 height 12
click at [526, 20] on use "button" at bounding box center [563, 19] width 3 height 3
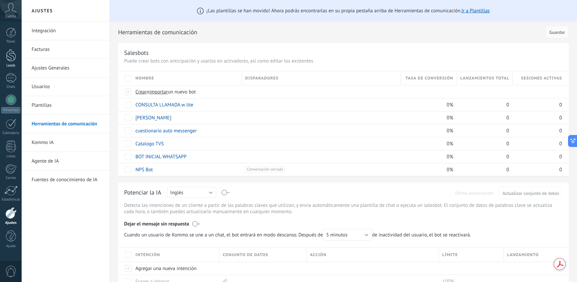
click at [11, 59] on div at bounding box center [11, 55] width 10 height 12
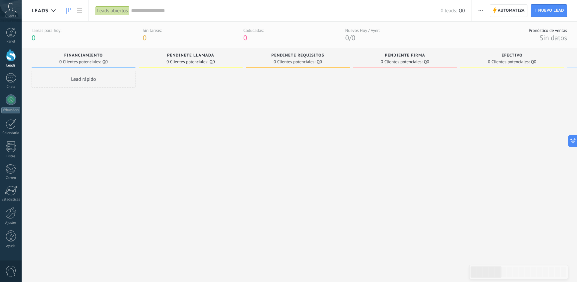
paste input "*********"
type input "*********"
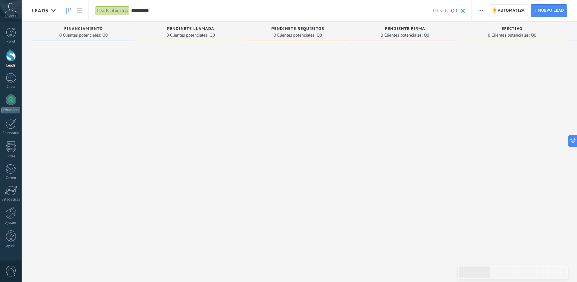
drag, startPoint x: 155, startPoint y: 9, endPoint x: 152, endPoint y: 34, distance: 24.6
click at [130, 10] on div "Leads abiertos Aplicar ********* 0 leads: Q0 Leads abiertos Mis leads Leads gan…" at bounding box center [281, 10] width 384 height 21
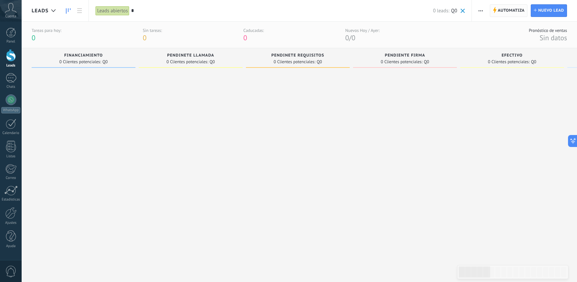
click at [505, 13] on span "Automatiza" at bounding box center [511, 11] width 27 height 12
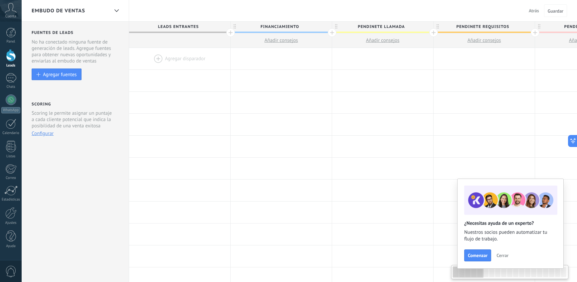
click at [158, 59] on div at bounding box center [179, 59] width 101 height 22
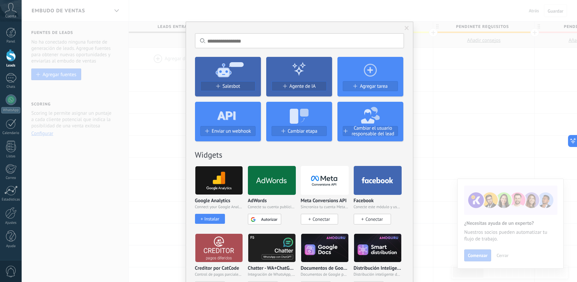
click at [226, 123] on icon at bounding box center [226, 114] width 19 height 24
click at [232, 89] on span "Salesbot" at bounding box center [232, 87] width 18 height 6
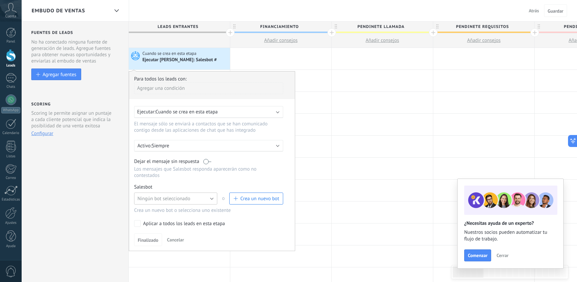
click at [210, 200] on button "Ningún bot seleccionado" at bounding box center [175, 199] width 83 height 12
click at [195, 254] on span "BOT INICIAL WHATSAPP" at bounding box center [172, 255] width 85 height 6
click at [156, 238] on span "Finalizado" at bounding box center [148, 240] width 21 height 5
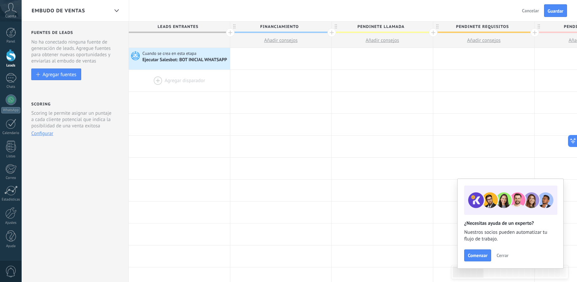
click at [156, 80] on div at bounding box center [179, 81] width 101 height 22
click at [500, 254] on span "Cerrar" at bounding box center [503, 255] width 12 height 5
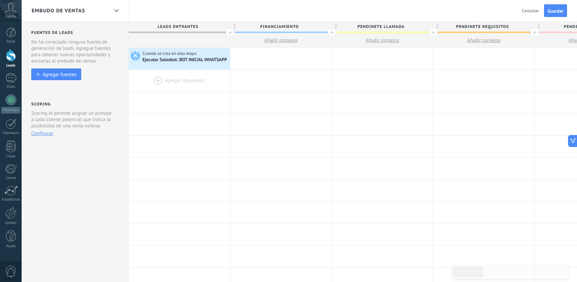
click at [155, 80] on div at bounding box center [179, 81] width 101 height 22
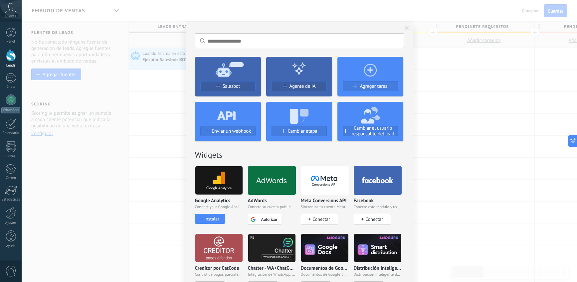
click at [305, 131] on span "Cambiar etapa" at bounding box center [303, 132] width 30 height 6
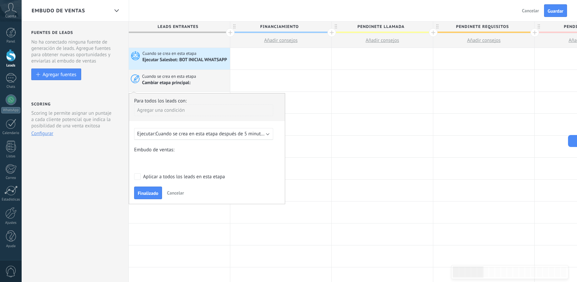
click at [173, 135] on span "Cuando se crea en esta etapa después de 5 minutos" at bounding box center [210, 134] width 110 height 6
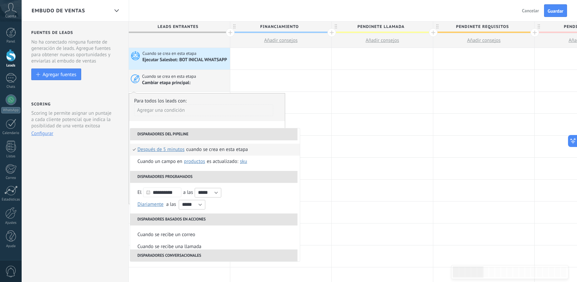
click at [174, 149] on span "después de 5 minutos" at bounding box center [161, 150] width 47 height 12
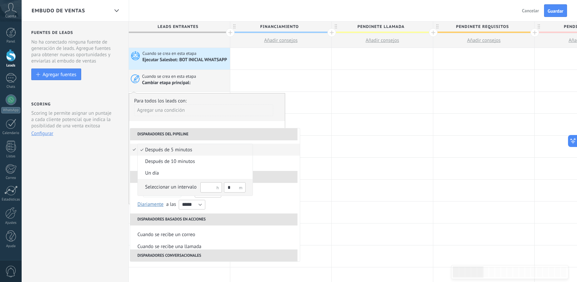
drag, startPoint x: 232, startPoint y: 188, endPoint x: 224, endPoint y: 188, distance: 7.7
click at [224, 188] on input "*" at bounding box center [235, 187] width 22 height 10
type input "*"
click at [144, 189] on span "Seleccionar un intervalo *" at bounding box center [192, 188] width 108 height 12
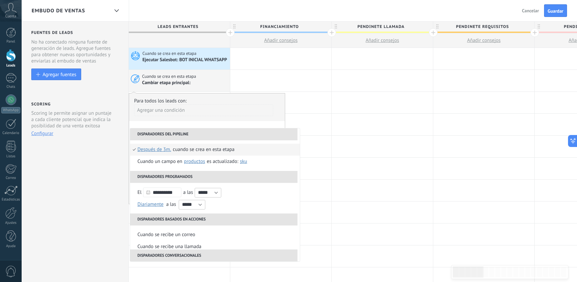
click at [134, 150] on li "Cuando se crea en esta etapa Después de 3m. después de 5 minutos después de 10 …" at bounding box center [215, 150] width 170 height 12
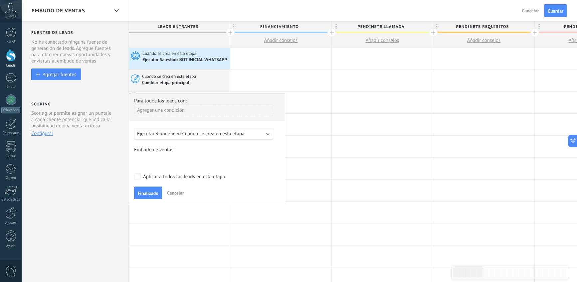
click at [146, 193] on span "Finalizado" at bounding box center [148, 193] width 21 height 5
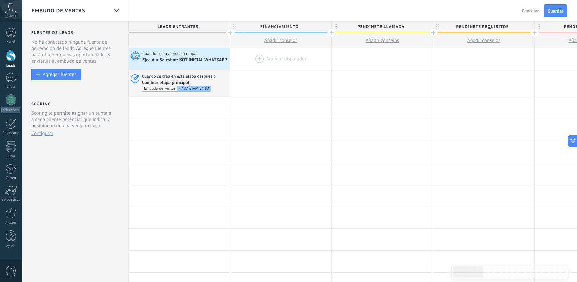
click at [259, 57] on div at bounding box center [280, 59] width 101 height 22
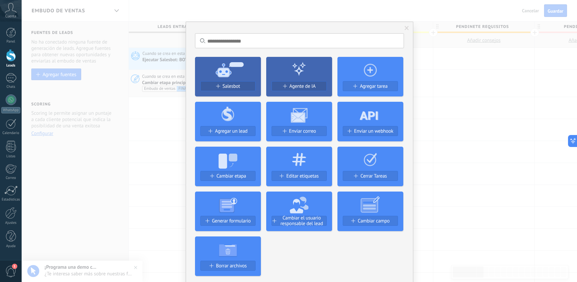
click at [247, 85] on div "Salesbot" at bounding box center [228, 87] width 55 height 6
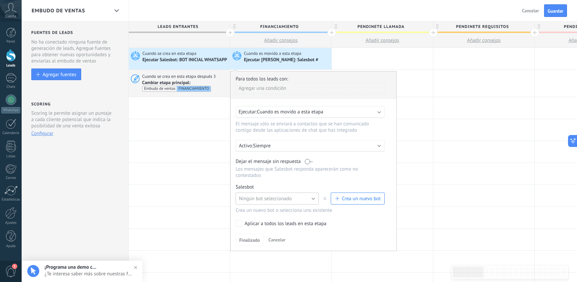
click at [313, 199] on button "Ningún bot seleccionado" at bounding box center [277, 199] width 83 height 12
click at [300, 240] on li "Catalogo TVS" at bounding box center [275, 243] width 87 height 11
click at [258, 239] on span "Finalizado" at bounding box center [249, 240] width 21 height 5
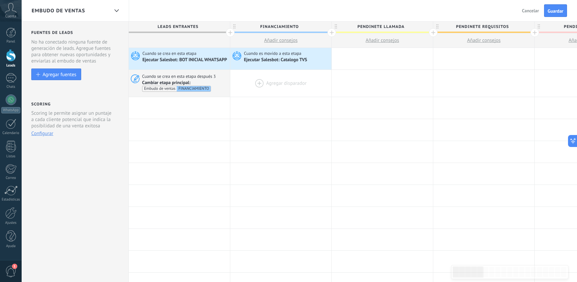
click at [258, 83] on div at bounding box center [280, 83] width 101 height 27
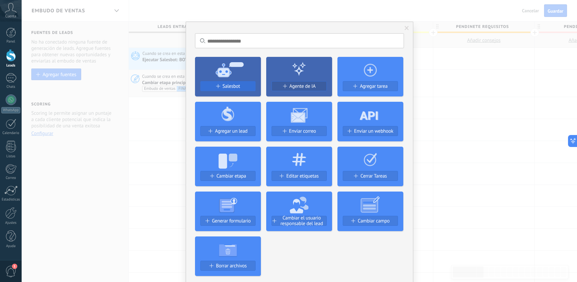
click at [247, 87] on div "Salesbot" at bounding box center [228, 87] width 55 height 6
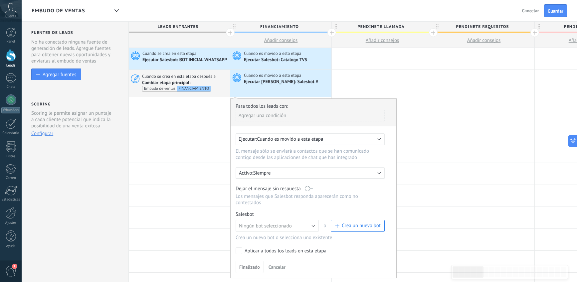
click at [299, 139] on span "Cuando es movido a esta etapa" at bounding box center [290, 139] width 66 height 6
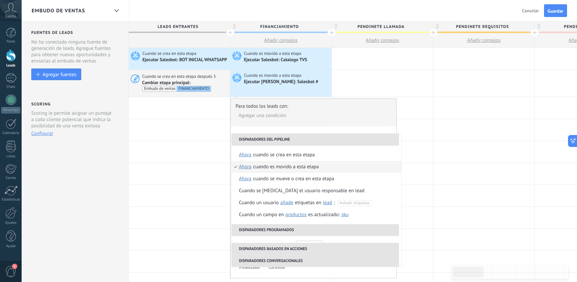
click at [250, 166] on span "ahora" at bounding box center [245, 167] width 13 height 12
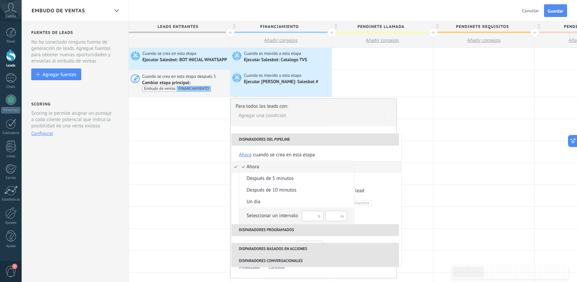
click at [336, 218] on input "text" at bounding box center [337, 216] width 22 height 10
type input "*"
click at [243, 216] on span "Seleccionar un intervalo *" at bounding box center [293, 216] width 108 height 12
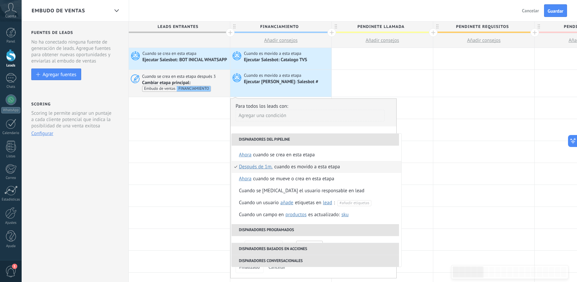
click at [236, 167] on li "Cuando es movido a esta etapa Después de 1m. ahora después de 5 minutos después…" at bounding box center [317, 167] width 170 height 12
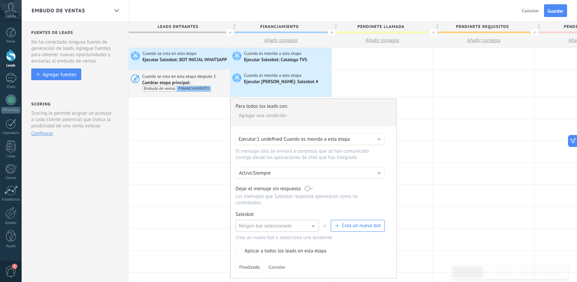
click at [311, 227] on button "Ningún bot seleccionado" at bounding box center [277, 226] width 83 height 12
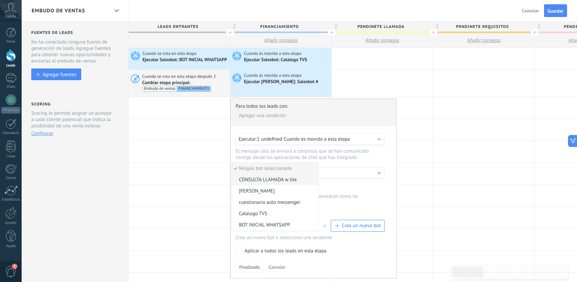
click at [285, 182] on span "CONSULTA LLAMADA w lite" at bounding box center [274, 180] width 85 height 6
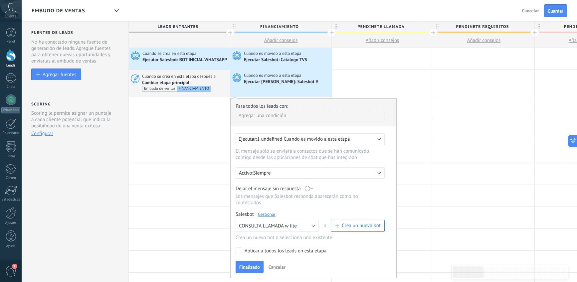
click at [252, 268] on span "Finalizado" at bounding box center [249, 267] width 21 height 5
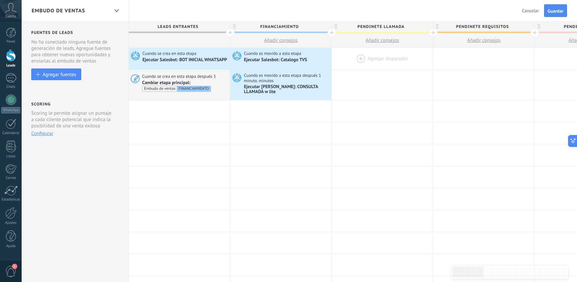
click at [360, 57] on div at bounding box center [382, 59] width 101 height 22
click at [358, 57] on div at bounding box center [382, 59] width 101 height 22
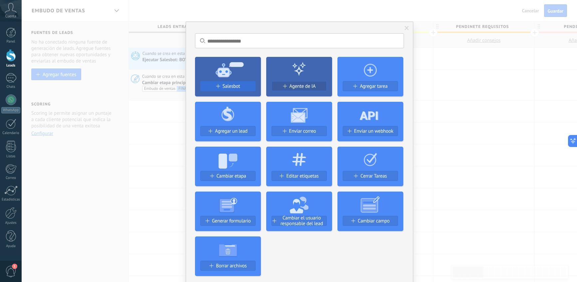
click at [243, 88] on div "Salesbot" at bounding box center [228, 87] width 55 height 6
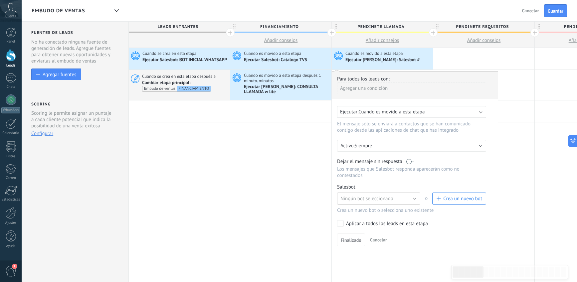
click at [415, 197] on button "Ningún bot seleccionado" at bounding box center [378, 199] width 83 height 12
click at [396, 233] on span "cuestionario auto messenger" at bounding box center [375, 233] width 85 height 6
click at [359, 238] on span "Finalizado" at bounding box center [351, 240] width 21 height 5
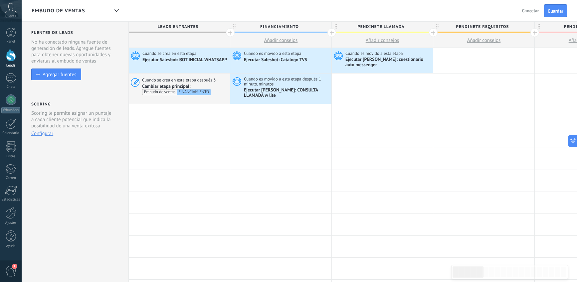
click at [526, 12] on span "Guardar" at bounding box center [556, 11] width 16 height 5
click at [13, 221] on div "Ajustes" at bounding box center [10, 223] width 19 height 4
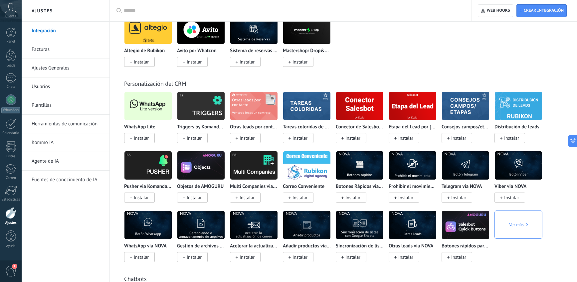
scroll to position [1238, 0]
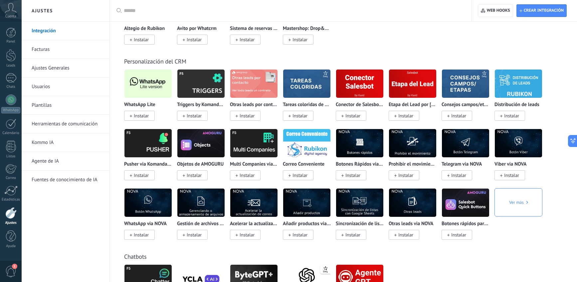
click at [143, 116] on span "Instalar" at bounding box center [141, 116] width 15 height 6
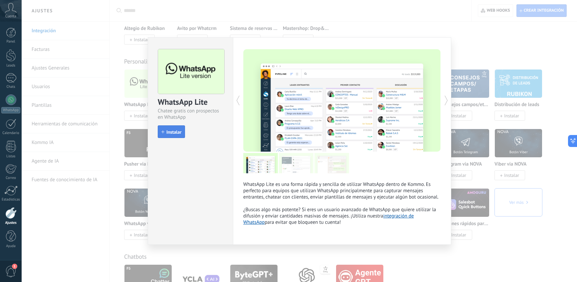
click at [174, 130] on span "Instalar" at bounding box center [173, 132] width 15 height 5
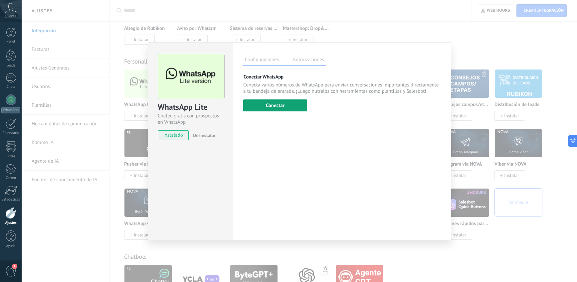
click at [297, 109] on button "Conectar" at bounding box center [275, 106] width 64 height 12
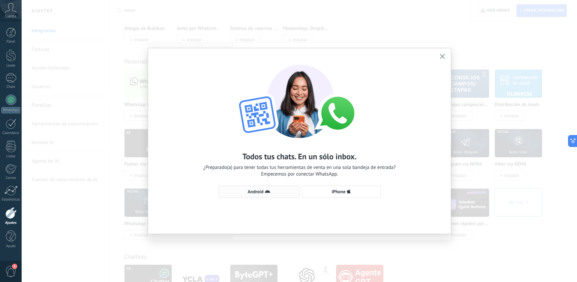
click at [282, 191] on span "Android" at bounding box center [259, 191] width 74 height 5
